Goal: Obtain resource: Download file/media

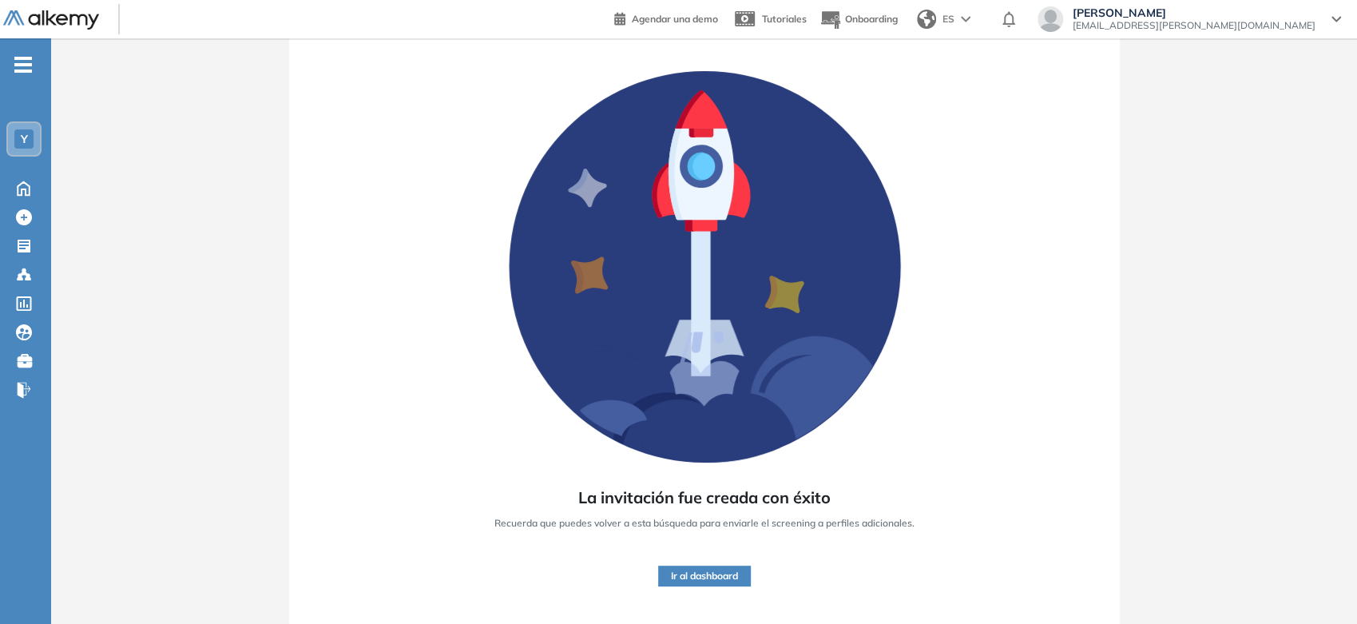
click at [28, 25] on img at bounding box center [51, 20] width 96 height 20
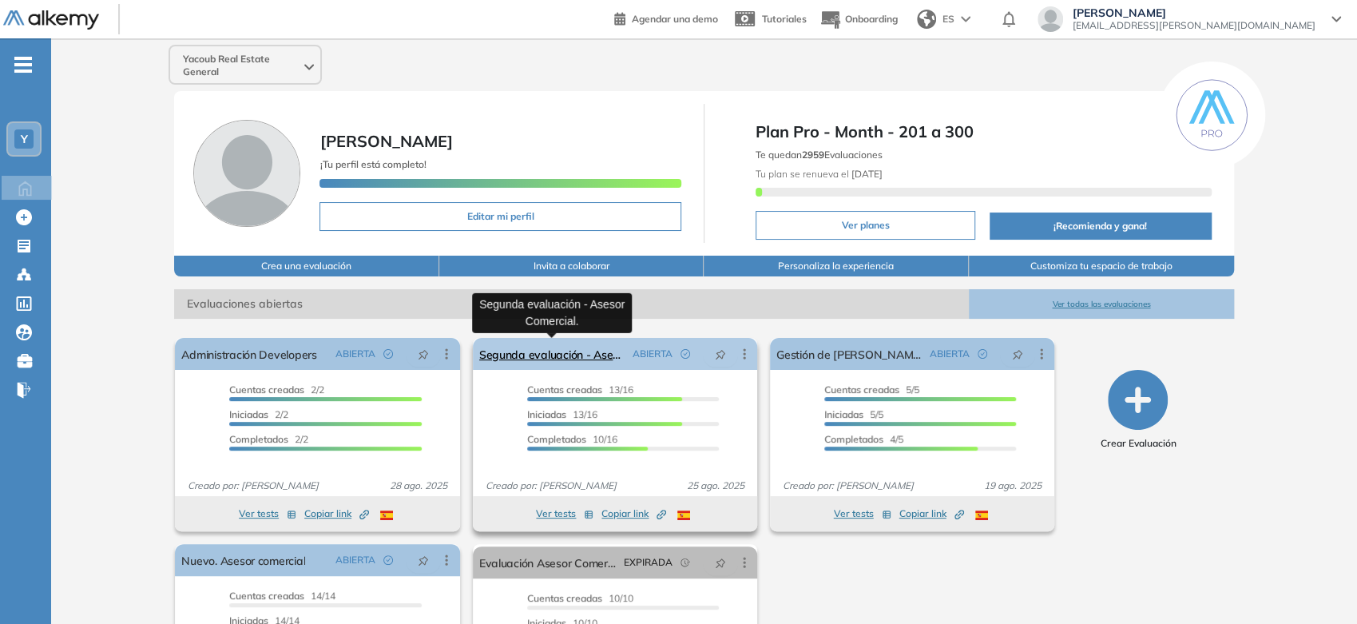
click at [529, 363] on link "Segunda evaluación - Asesor Comercial." at bounding box center [552, 354] width 147 height 32
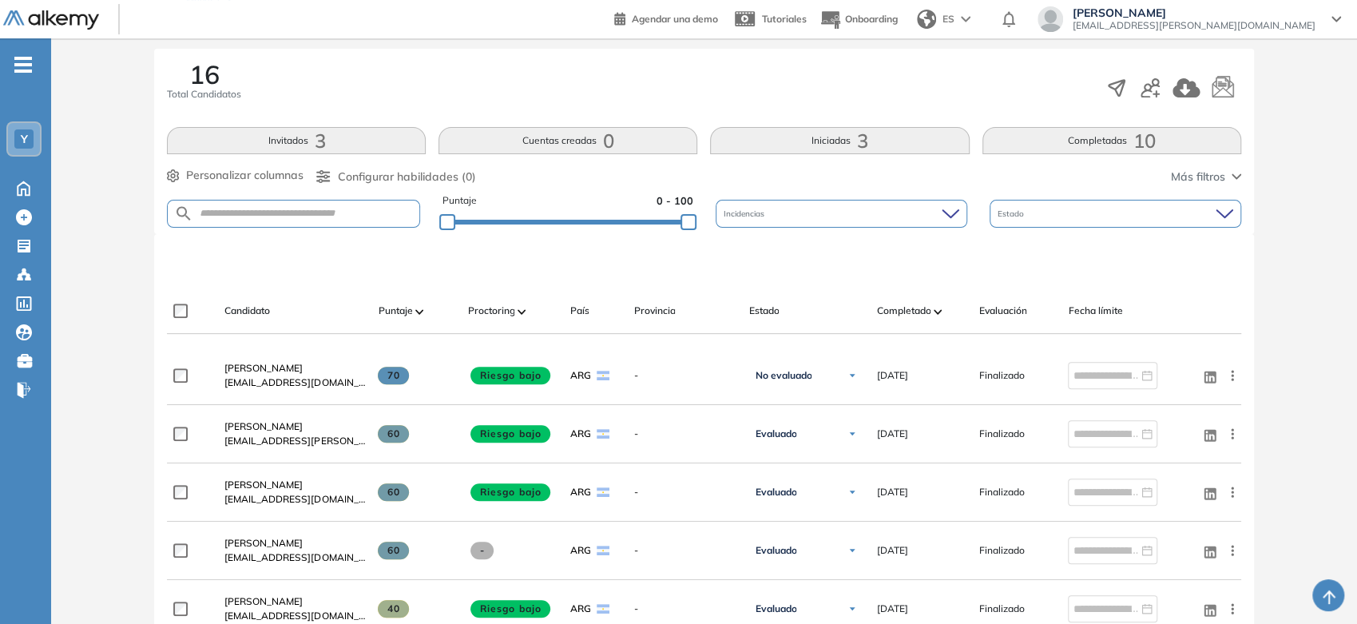
scroll to position [266, 0]
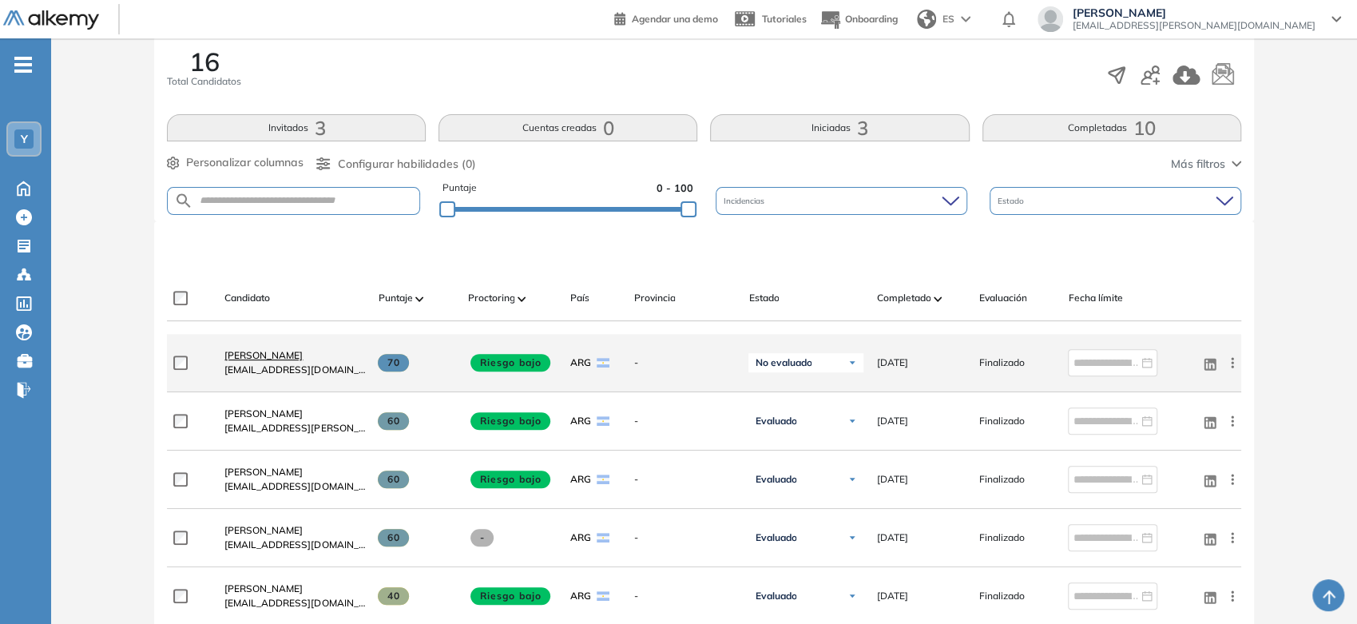
click at [266, 359] on span "[PERSON_NAME]" at bounding box center [263, 355] width 78 height 12
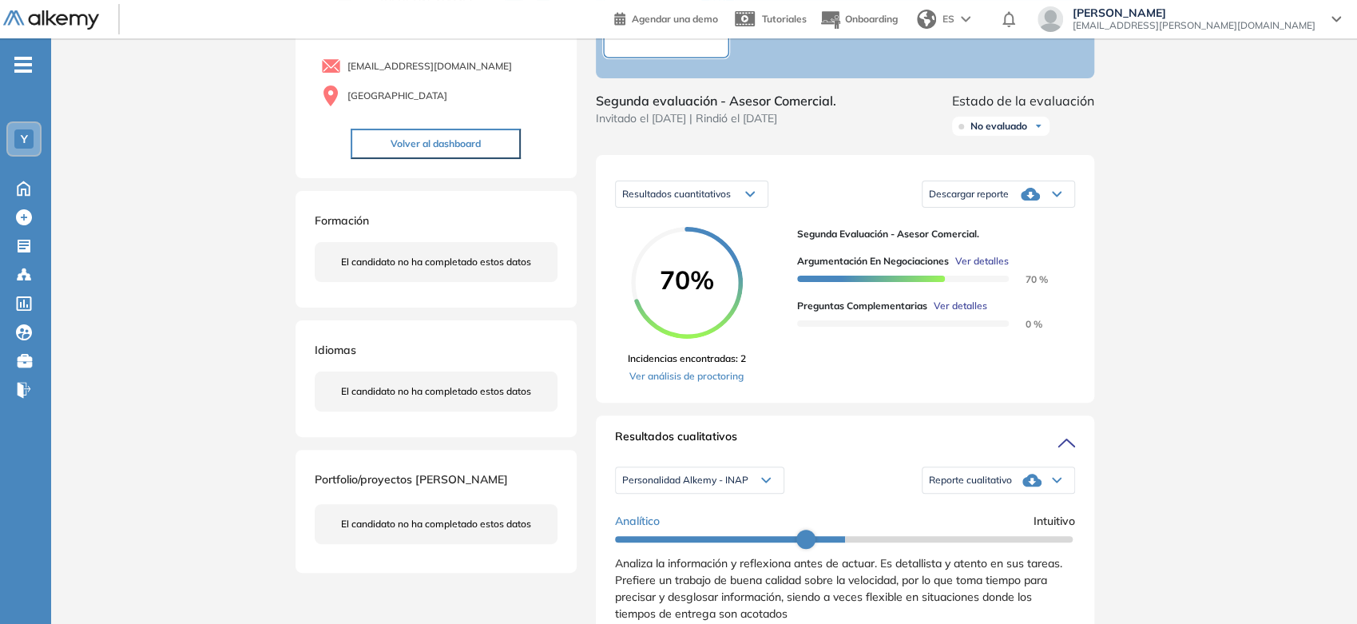
scroll to position [177, 0]
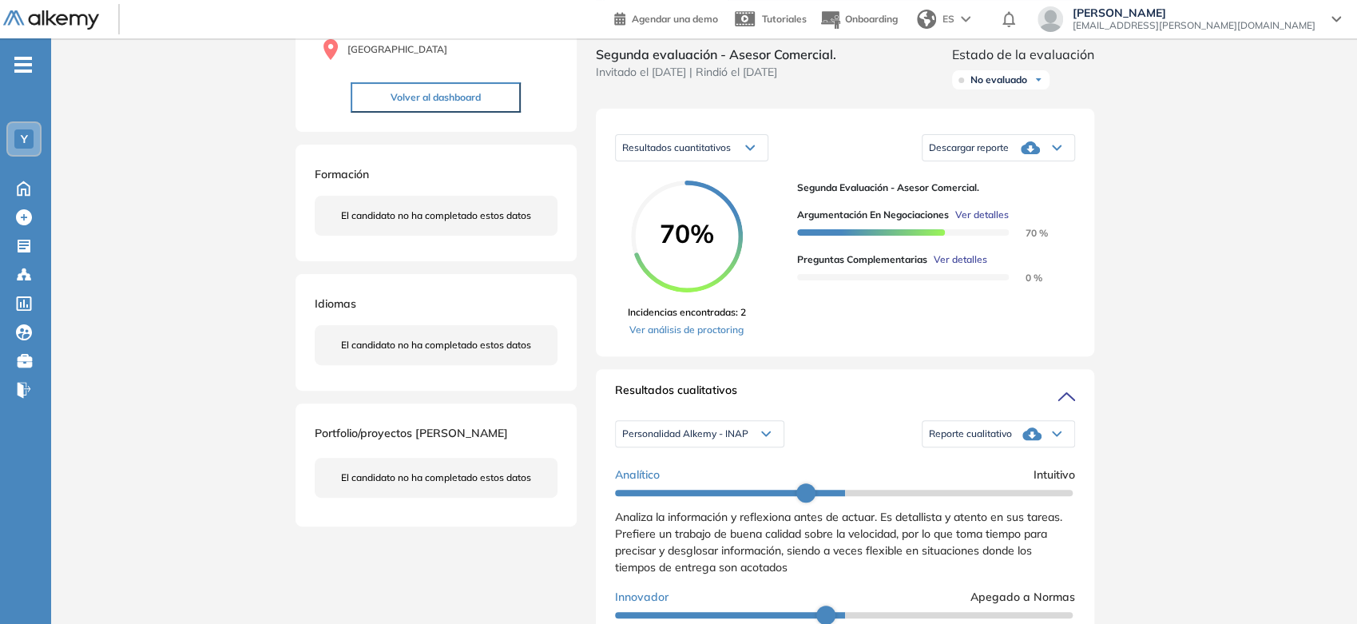
click at [990, 154] on span "Descargar reporte" at bounding box center [969, 147] width 80 height 13
click at [1110, 394] on div "Evaluaciones y challenges en los que participó el candidato 70% Segunda evaluac…" at bounding box center [845, 598] width 537 height 1411
drag, startPoint x: 750, startPoint y: 62, endPoint x: 833, endPoint y: 65, distance: 83.1
click at [833, 64] on span "Segunda evaluación - Asesor Comercial." at bounding box center [716, 54] width 240 height 19
copy span "Asesor Comercial"
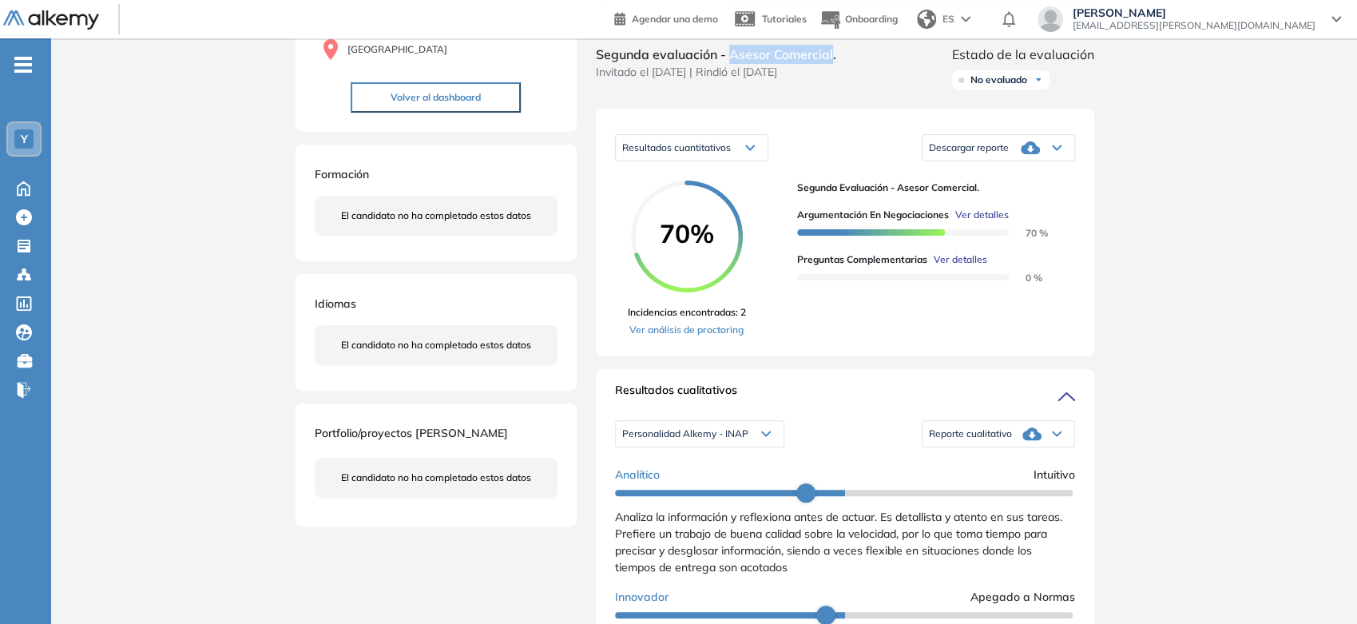
click at [966, 440] on span "Reporte cualitativo" at bounding box center [970, 433] width 83 height 13
click at [963, 471] on li "Reporte con Afinidad AI" at bounding box center [978, 463] width 97 height 16
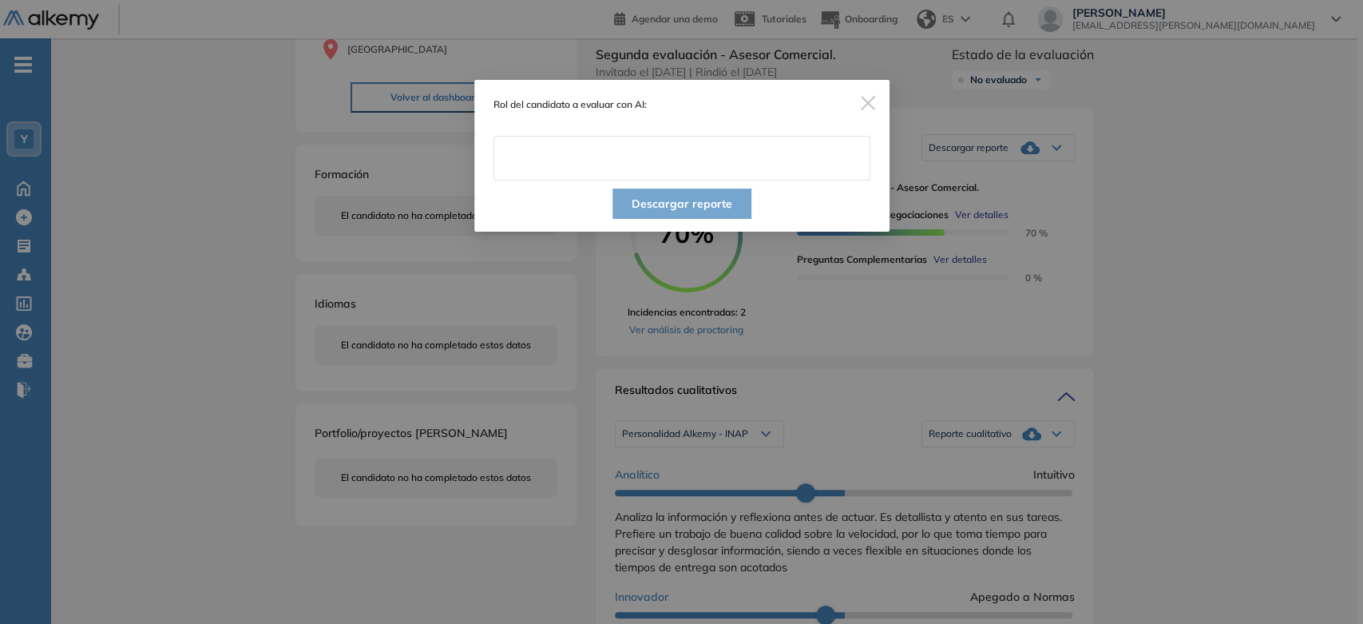
click at [585, 145] on input "text" at bounding box center [682, 158] width 377 height 45
paste input "**********"
type input "**********"
click at [748, 212] on button "Descargar reporte" at bounding box center [682, 203] width 139 height 30
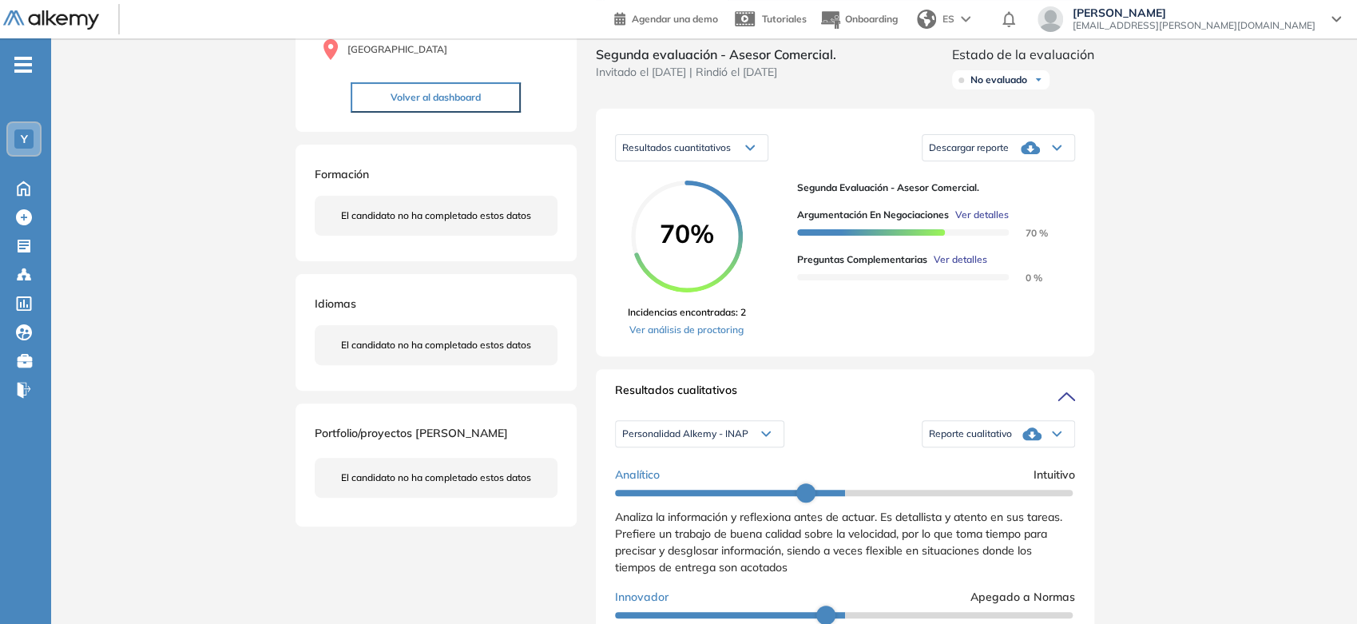
click at [1003, 154] on span "Descargar reporte" at bounding box center [969, 147] width 80 height 13
click at [1002, 214] on li "Descargar informe resumido" at bounding box center [989, 206] width 119 height 16
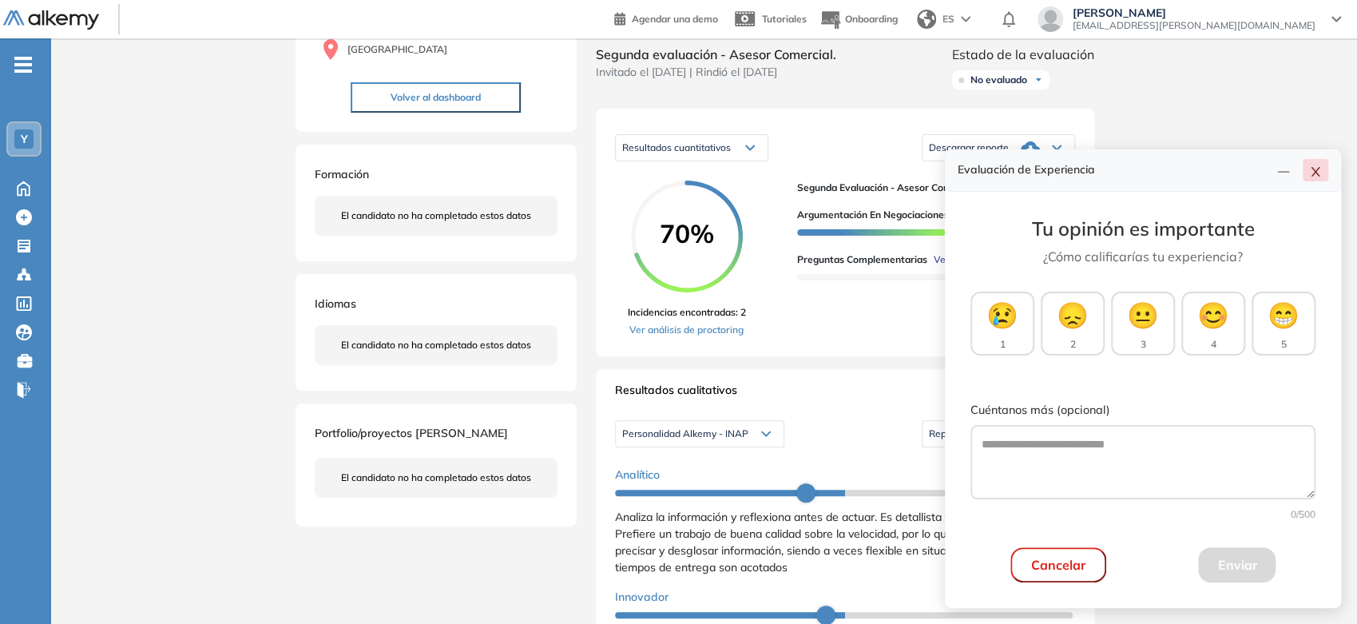
click at [1307, 171] on button "button" at bounding box center [1316, 170] width 26 height 22
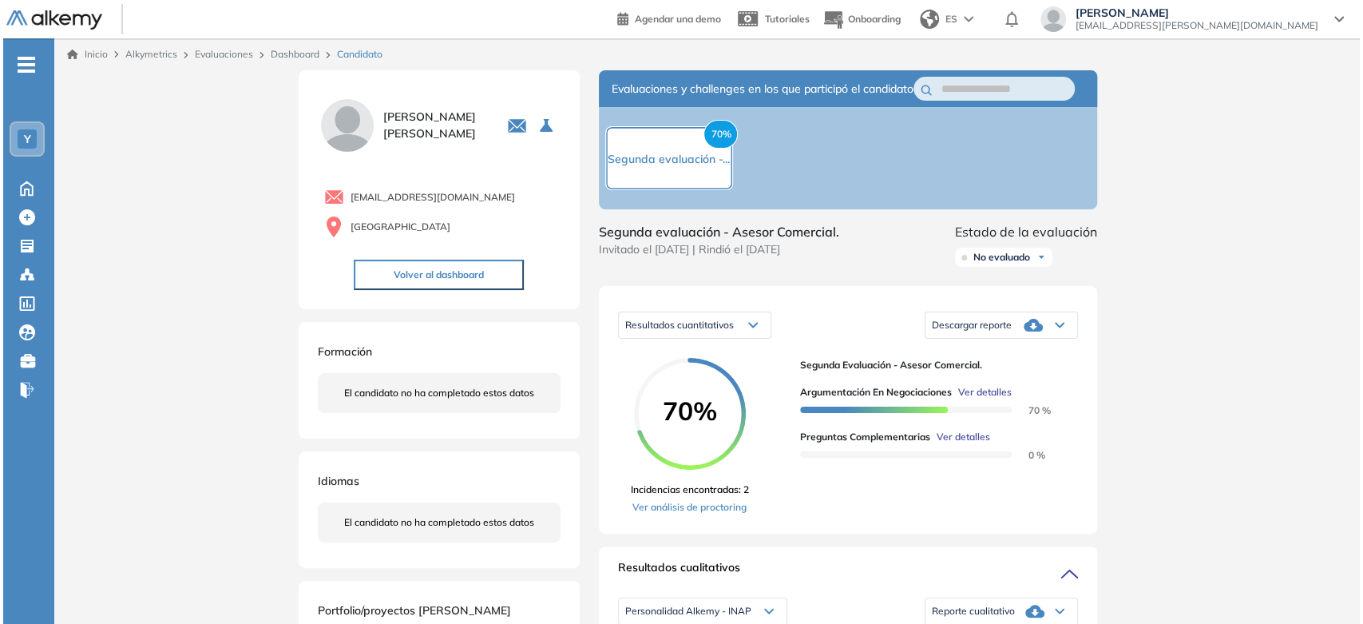
scroll to position [0, 0]
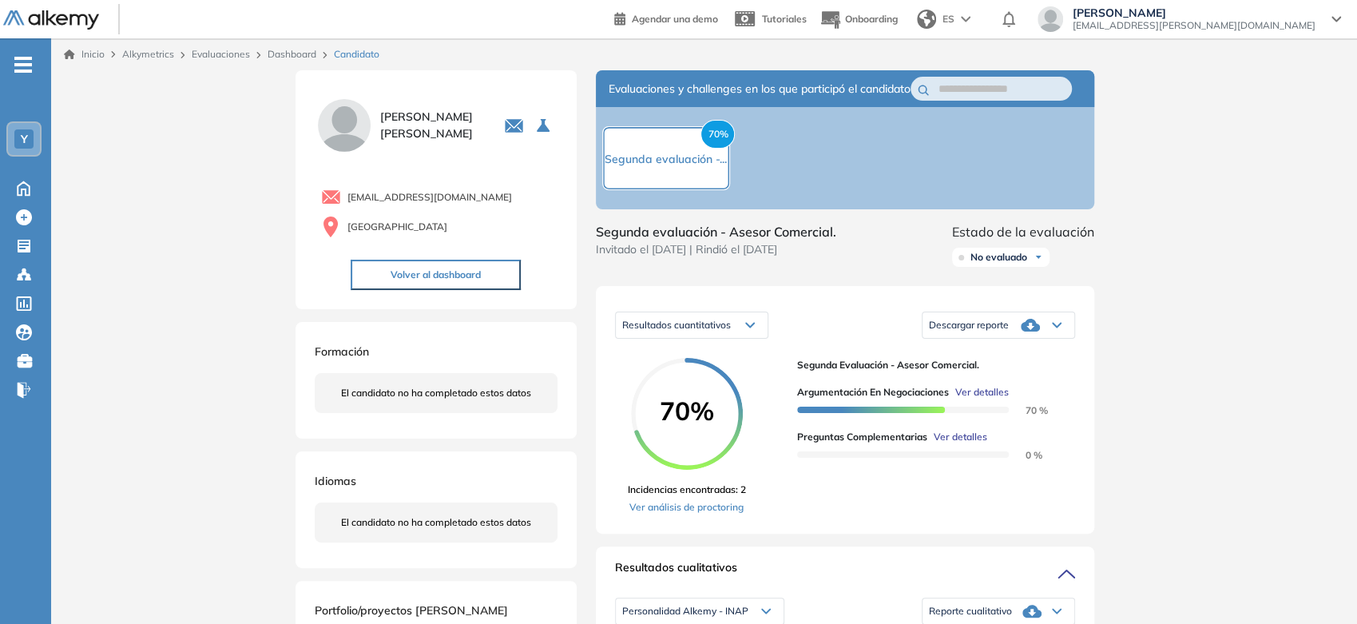
click at [99, 56] on link "Inicio" at bounding box center [84, 54] width 41 height 14
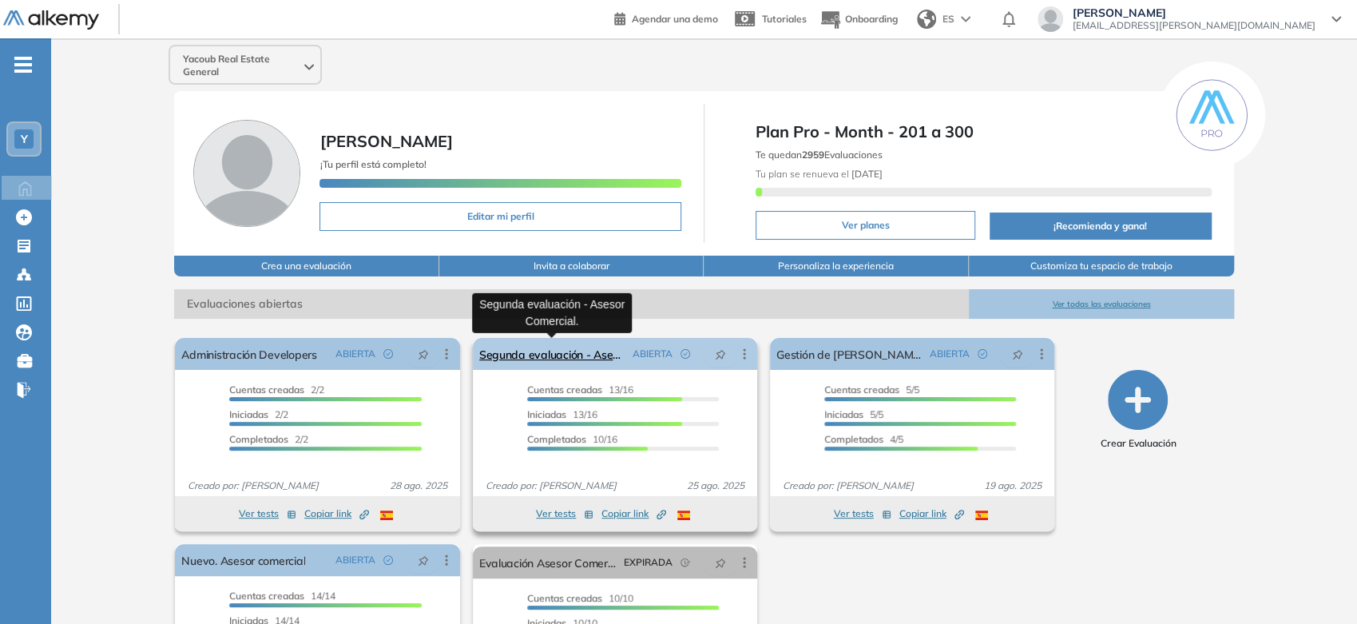
click at [586, 360] on link "Segunda evaluación - Asesor Comercial." at bounding box center [552, 354] width 147 height 32
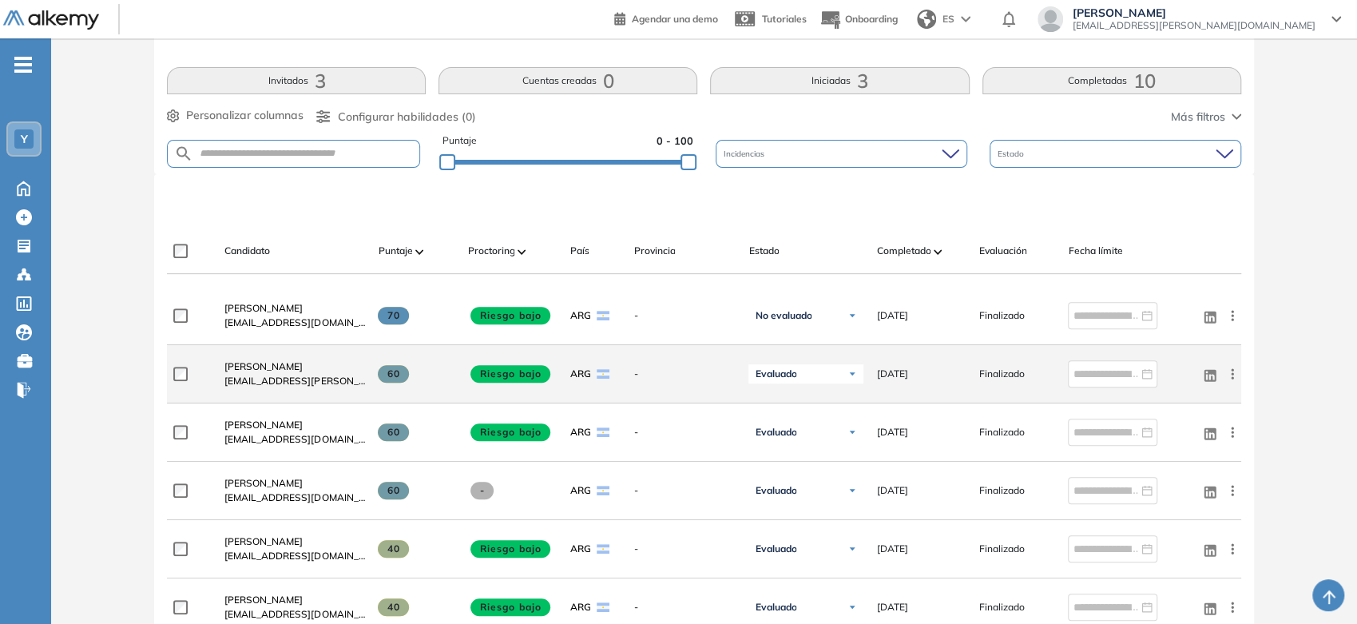
scroll to position [266, 0]
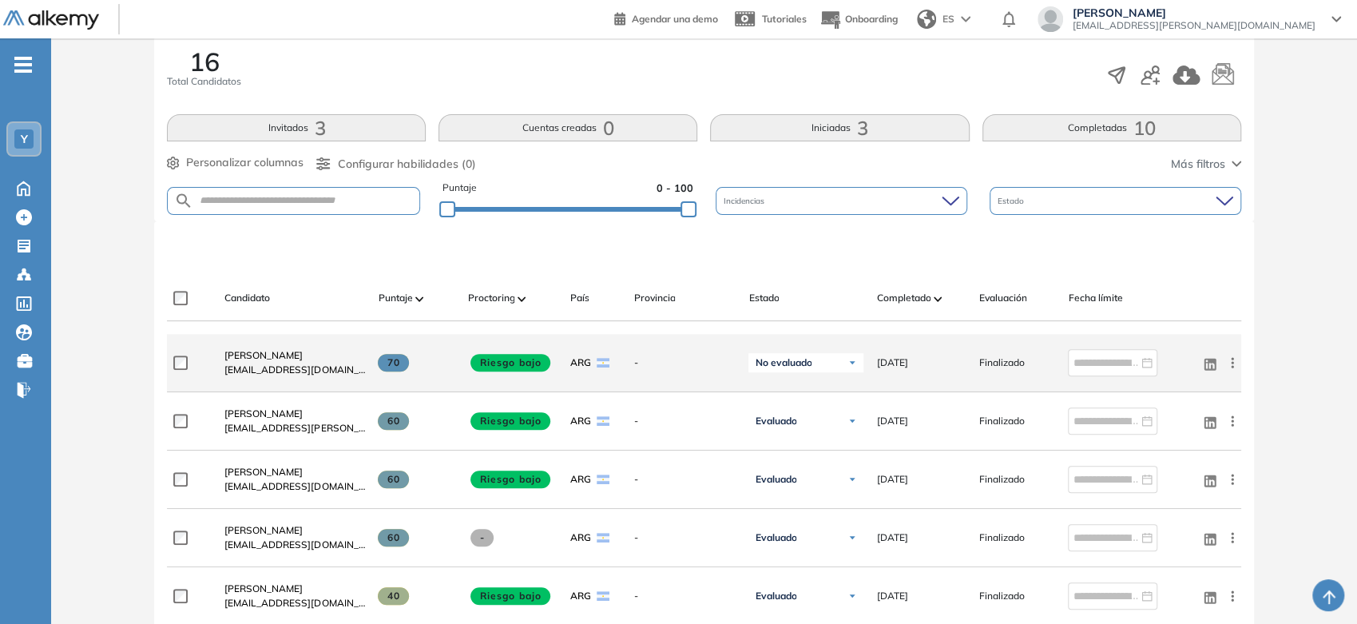
click at [805, 361] on span "No evaluado" at bounding box center [783, 362] width 57 height 13
click at [796, 423] on li "Evaluado" at bounding box center [787, 423] width 38 height 16
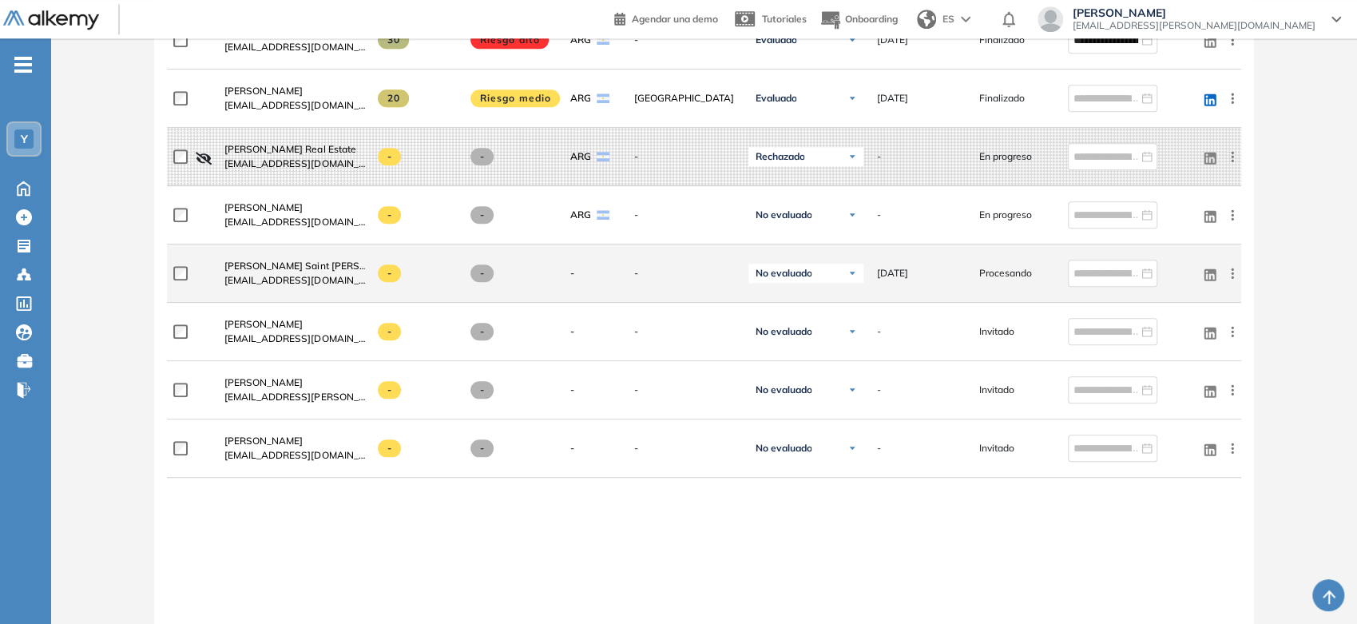
scroll to position [1065, 0]
